Goal: Task Accomplishment & Management: Manage account settings

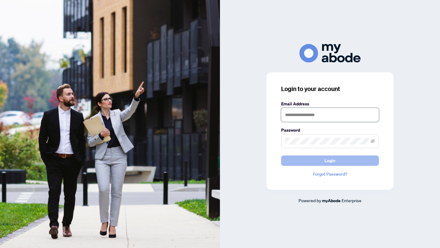
type input "**********"
click at [308, 164] on button "Login" at bounding box center [330, 161] width 98 height 10
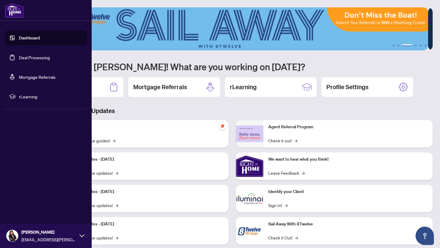
click at [19, 60] on link "Deal Processing" at bounding box center [34, 58] width 31 height 6
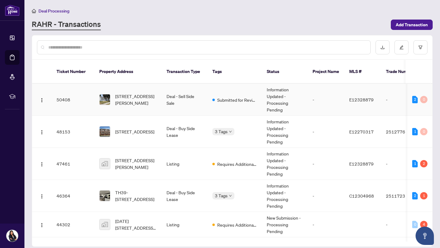
click at [129, 99] on td "564-564 Taylor Ave, Oshawa, Ontario L1H 2E6, Canada" at bounding box center [127, 100] width 67 height 32
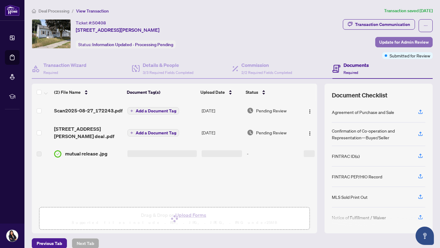
click at [390, 43] on span "Update for Admin Review" at bounding box center [404, 42] width 50 height 10
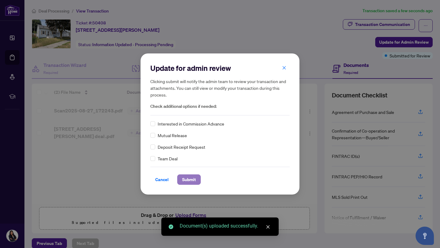
click at [184, 181] on span "Submit" at bounding box center [189, 180] width 14 height 10
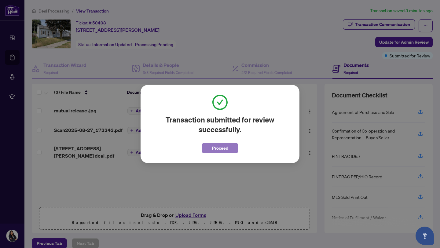
click at [216, 145] on span "Proceed" at bounding box center [220, 148] width 16 height 10
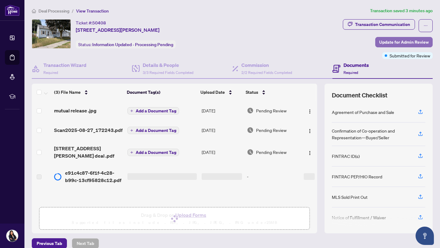
click at [385, 43] on span "Update for Admin Review" at bounding box center [404, 42] width 50 height 10
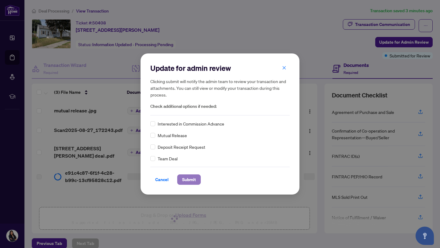
click at [183, 177] on span "Submit" at bounding box center [189, 180] width 14 height 10
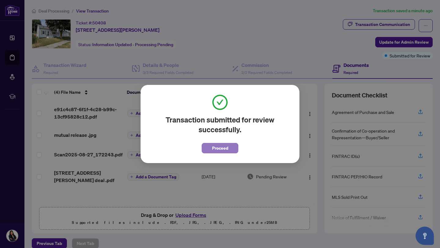
click at [231, 147] on button "Proceed" at bounding box center [220, 148] width 37 height 10
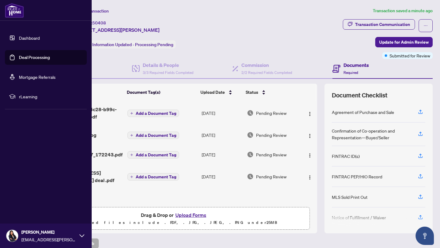
click at [19, 55] on link "Deal Processing" at bounding box center [34, 58] width 31 height 6
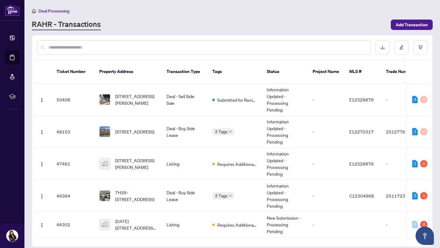
click at [220, 31] on main "Deal Processing RAHR - Transactions Add Transaction Ticket Number Property Addr…" at bounding box center [232, 124] width 416 height 248
click at [123, 128] on span "2721 Deputy Minister Path, Oshawa, Ontario L1L 0M7, Canada" at bounding box center [134, 131] width 39 height 7
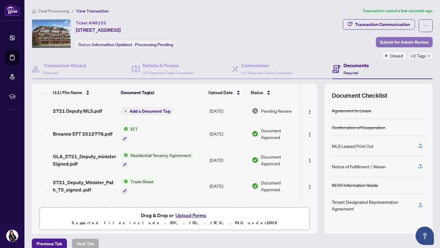
click at [380, 46] on span "Submit for Admin Review" at bounding box center [404, 42] width 49 height 10
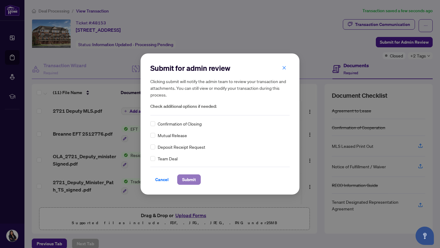
click at [191, 176] on span "Submit" at bounding box center [189, 180] width 14 height 10
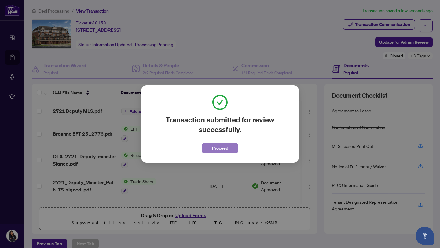
click at [209, 150] on button "Proceed" at bounding box center [220, 148] width 37 height 10
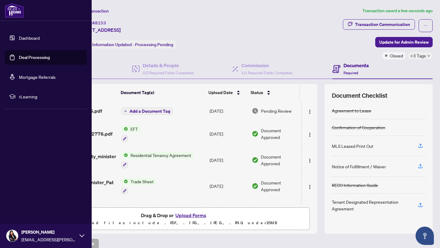
click at [24, 58] on link "Deal Processing" at bounding box center [34, 58] width 31 height 6
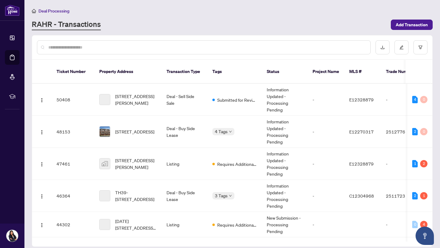
click at [125, 20] on div "RAHR - Transactions" at bounding box center [210, 24] width 356 height 11
click at [294, 193] on td "Information Updated - Processing Pending" at bounding box center [285, 196] width 46 height 32
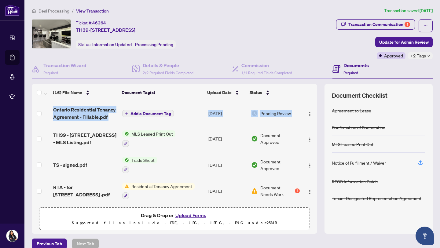
drag, startPoint x: 310, startPoint y: 117, endPoint x: 313, endPoint y: 139, distance: 21.9
click at [313, 139] on div "(16) File Name Document Tag(s) Upload Date Status Ontario Residential Tenancy A…" at bounding box center [232, 159] width 401 height 150
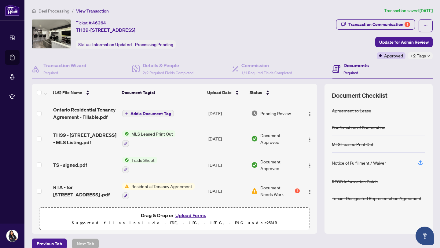
click at [305, 50] on div "Ticket #: 46364 TH39-208 Niagara St, Toronto, Ontario M6J 3W5, Canada Status: I…" at bounding box center [183, 39] width 305 height 40
drag, startPoint x: 249, startPoint y: 70, endPoint x: 235, endPoint y: 28, distance: 43.6
click at [236, 28] on div "Ticket #: 46364 TH39-208 Niagara St, Toronto, Ontario M6J 3W5, Canada Status: I…" at bounding box center [232, 126] width 406 height 215
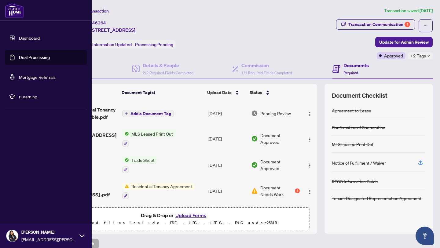
click at [19, 60] on link "Deal Processing" at bounding box center [34, 58] width 31 height 6
